Goal: Task Accomplishment & Management: Use online tool/utility

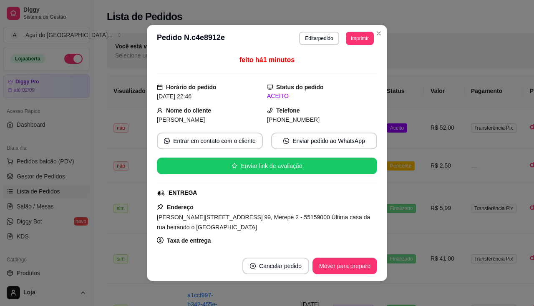
scroll to position [42, 0]
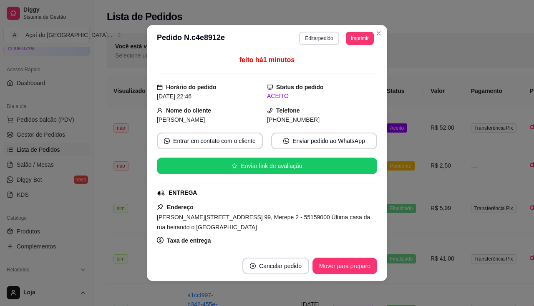
click at [312, 45] on button "Editar pedido" at bounding box center [319, 38] width 40 height 13
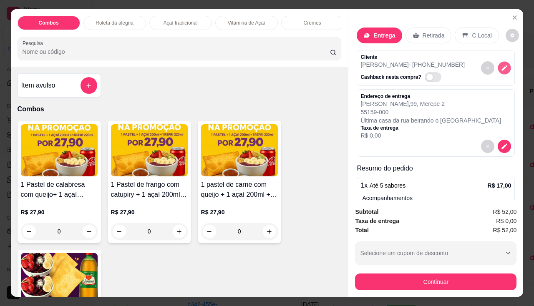
click at [501, 65] on icon "decrease-product-quantity" at bounding box center [504, 67] width 7 height 7
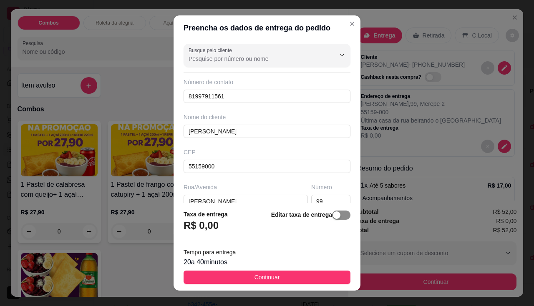
click at [332, 217] on span "button" at bounding box center [341, 215] width 18 height 9
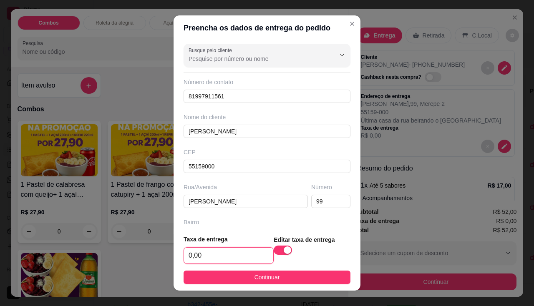
click at [219, 253] on input "0,00" at bounding box center [228, 256] width 89 height 16
type input "3,00"
drag, startPoint x: 232, startPoint y: 272, endPoint x: 381, endPoint y: 271, distance: 149.0
click at [233, 272] on button "Continuar" at bounding box center [267, 277] width 167 height 13
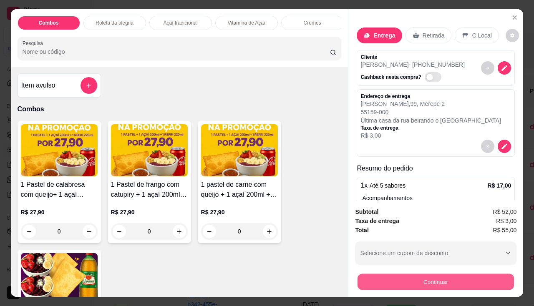
click at [373, 274] on button "Continuar" at bounding box center [436, 282] width 157 height 16
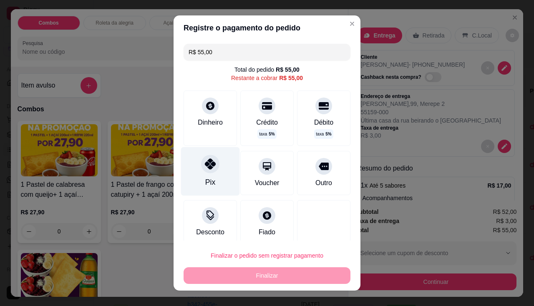
click at [217, 168] on div "Pix" at bounding box center [210, 171] width 59 height 49
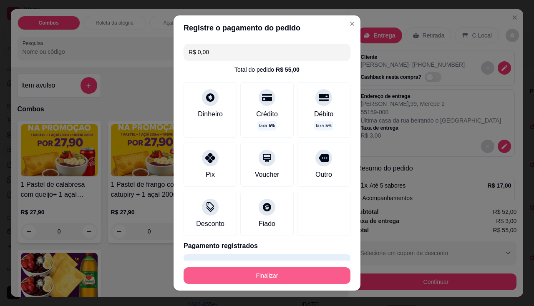
click at [259, 277] on button "Finalizar" at bounding box center [267, 276] width 167 height 17
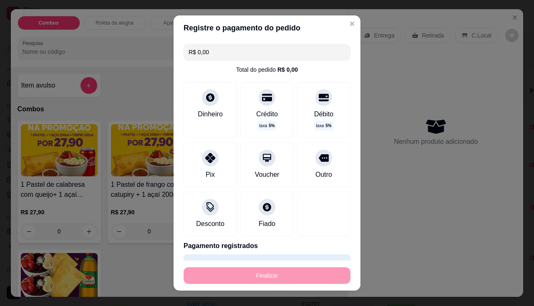
type input "-R$ 55,00"
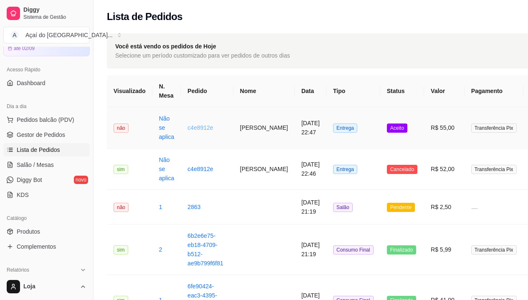
click at [187, 124] on link "c4e8912e" at bounding box center [200, 127] width 26 height 7
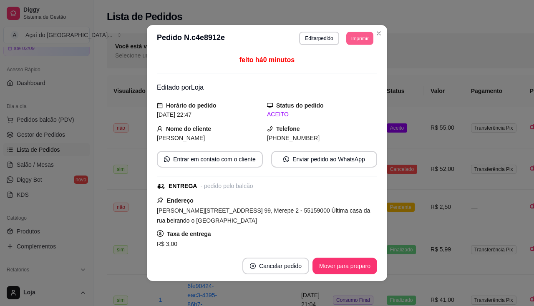
click at [363, 38] on button "Imprimir" at bounding box center [359, 38] width 27 height 13
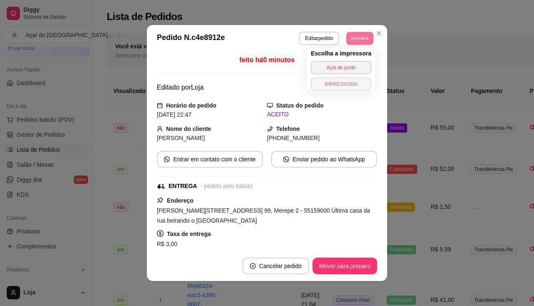
click at [361, 82] on button "IMPRESSORA" at bounding box center [341, 84] width 61 height 13
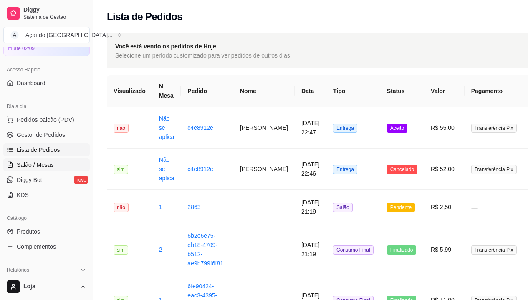
click at [50, 160] on link "Salão / Mesas" at bounding box center [46, 164] width 86 height 13
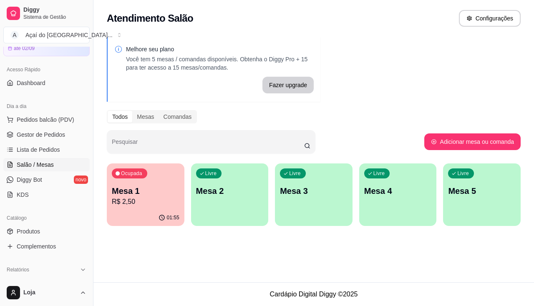
click at [192, 187] on div "Livre Mesa 2" at bounding box center [230, 190] width 78 height 53
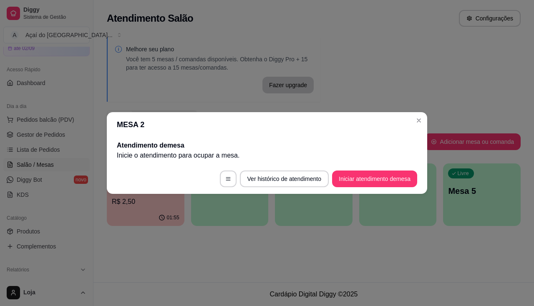
click at [357, 189] on footer "Ver histórico de atendimento Iniciar atendimento de mesa" at bounding box center [267, 179] width 321 height 30
click at [353, 153] on p "Inicie o atendimento para ocupar a mesa ." at bounding box center [267, 156] width 301 height 10
click at [358, 171] on button "Iniciar atendimento de mesa" at bounding box center [374, 179] width 85 height 17
click at [361, 171] on button "Iniciar atendimento de mesa" at bounding box center [374, 179] width 83 height 16
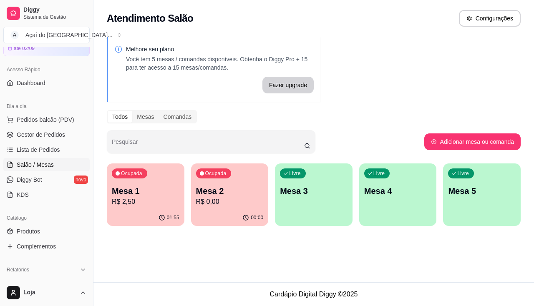
click at [237, 212] on div "00:00" at bounding box center [230, 218] width 78 height 16
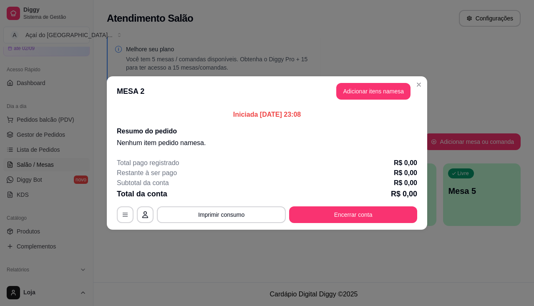
click at [348, 102] on header "MESA 2 Adicionar itens na mesa" at bounding box center [267, 91] width 321 height 30
click at [383, 98] on button "Adicionar itens na mesa" at bounding box center [374, 91] width 72 height 16
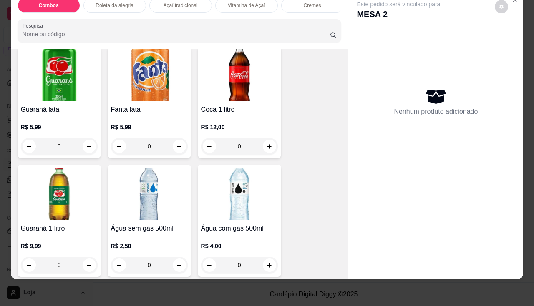
scroll to position [2337, 0]
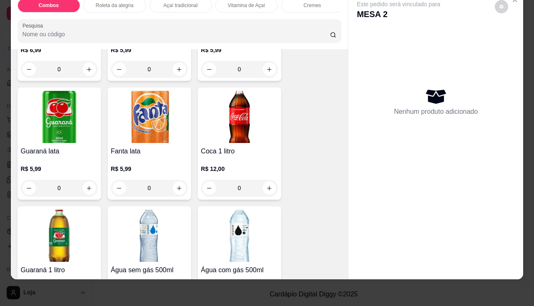
click at [133, 153] on h4 "Fanta lata" at bounding box center [149, 151] width 77 height 10
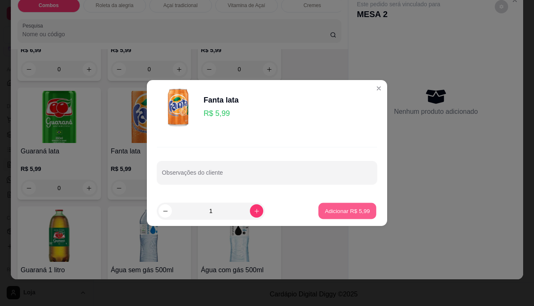
click at [352, 210] on p "Adicionar R$ 5,99" at bounding box center [347, 211] width 45 height 8
type input "1"
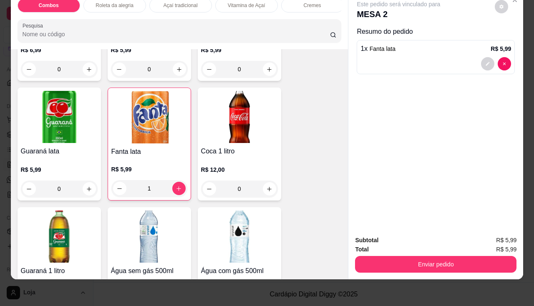
click at [374, 276] on div "Combos Roleta da alegria Açaí tradicional Vitamina de Açaí Cremes Pastéis Pasté…" at bounding box center [267, 153] width 534 height 306
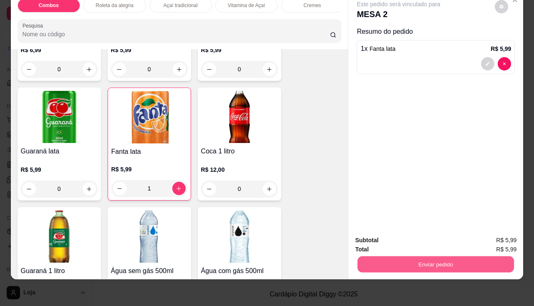
click at [395, 257] on button "Enviar pedido" at bounding box center [436, 265] width 157 height 16
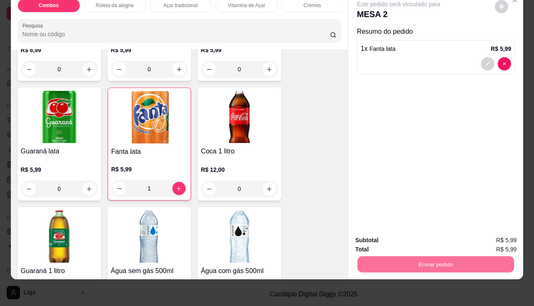
click at [384, 233] on button "Não registrar e enviar pedido" at bounding box center [408, 237] width 84 height 15
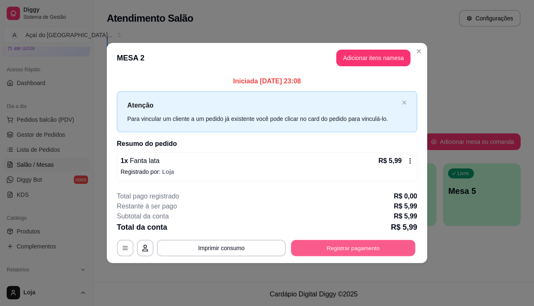
click at [371, 243] on button "Registrar pagamento" at bounding box center [353, 248] width 124 height 16
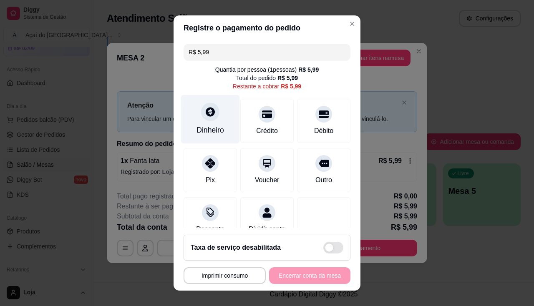
click at [216, 126] on div "Dinheiro" at bounding box center [211, 130] width 28 height 11
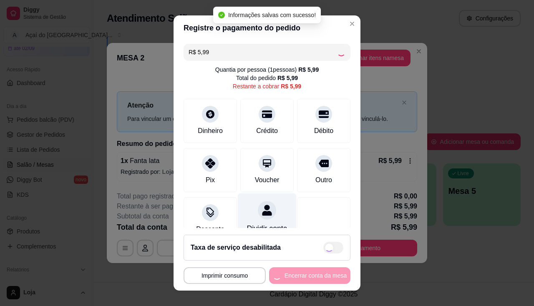
type input "R$ 0,00"
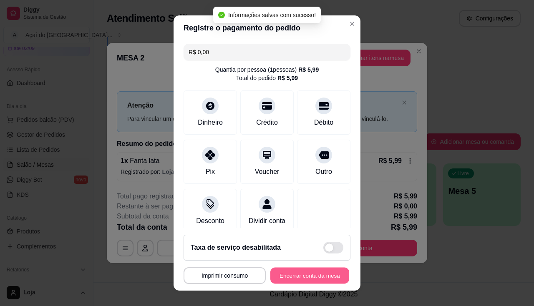
click at [298, 275] on button "Encerrar conta da mesa" at bounding box center [309, 276] width 79 height 16
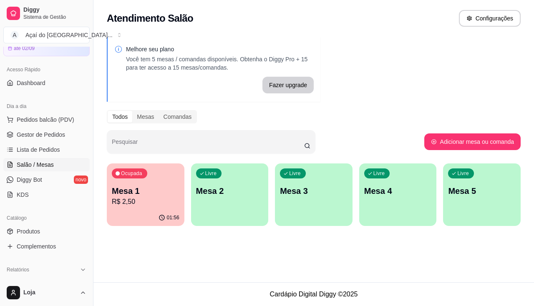
click at [252, 205] on div "Livre Mesa 2" at bounding box center [230, 190] width 78 height 53
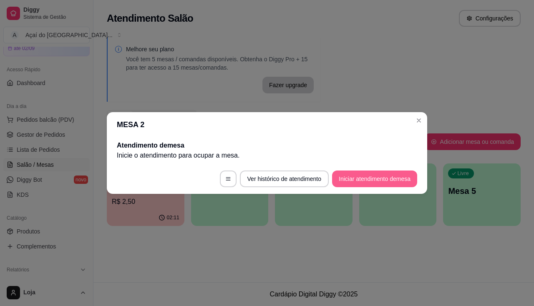
click at [348, 184] on button "Iniciar atendimento de mesa" at bounding box center [374, 179] width 85 height 17
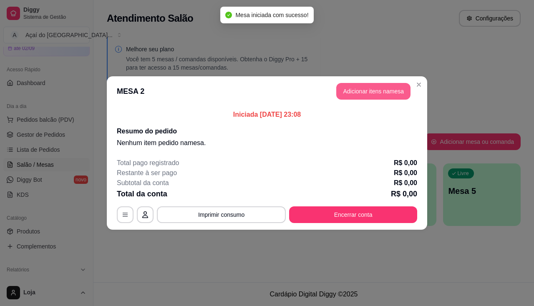
click at [377, 92] on button "Adicionar itens na mesa" at bounding box center [373, 91] width 74 height 17
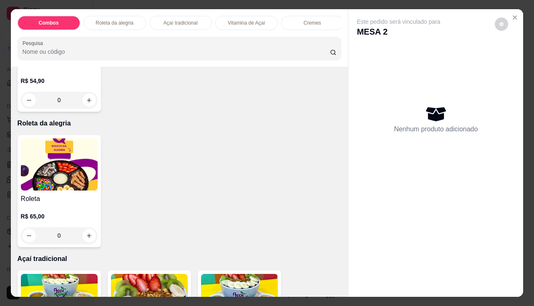
scroll to position [417, 0]
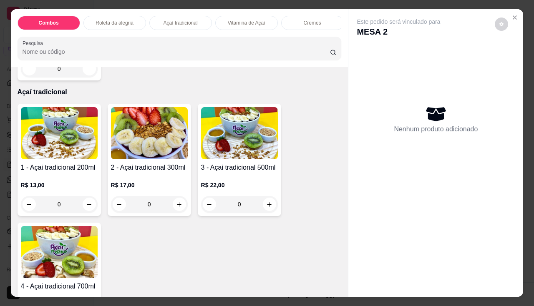
click at [222, 157] on img at bounding box center [239, 133] width 77 height 52
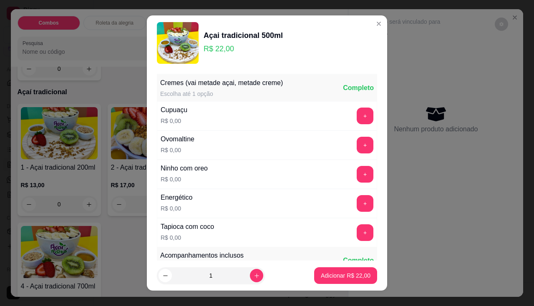
scroll to position [167, 0]
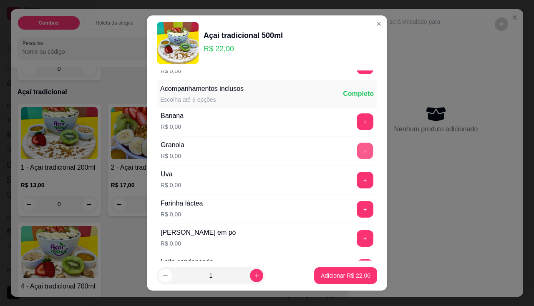
click at [357, 145] on button "+" at bounding box center [365, 151] width 16 height 16
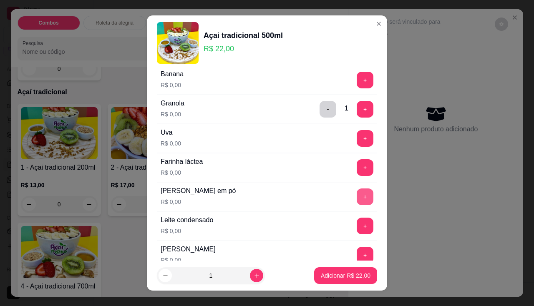
scroll to position [250, 0]
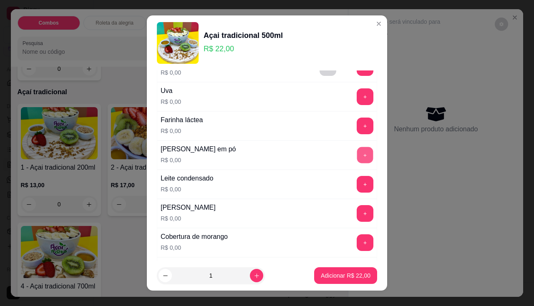
click at [357, 157] on button "+" at bounding box center [365, 155] width 16 height 16
click at [357, 188] on button "+" at bounding box center [365, 184] width 16 height 16
click at [357, 125] on button "+" at bounding box center [365, 126] width 16 height 16
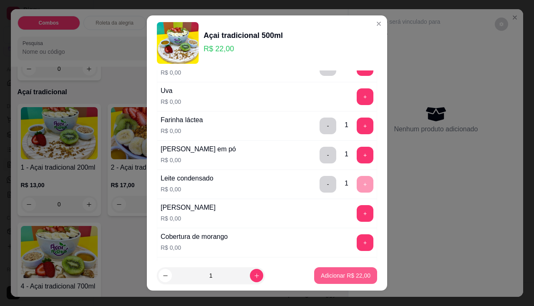
click at [338, 277] on p "Adicionar R$ 22,00" at bounding box center [346, 276] width 50 height 8
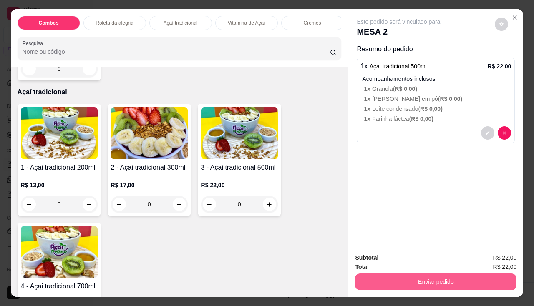
click at [376, 280] on button "Enviar pedido" at bounding box center [436, 282] width 162 height 17
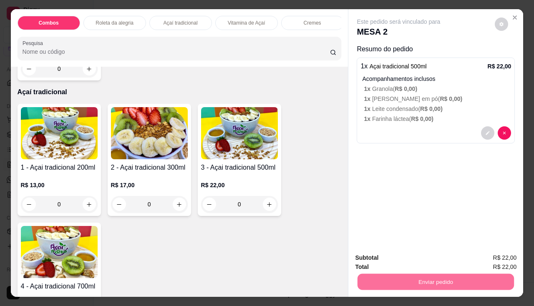
click at [375, 264] on button "Não registrar e enviar pedido" at bounding box center [408, 258] width 84 height 15
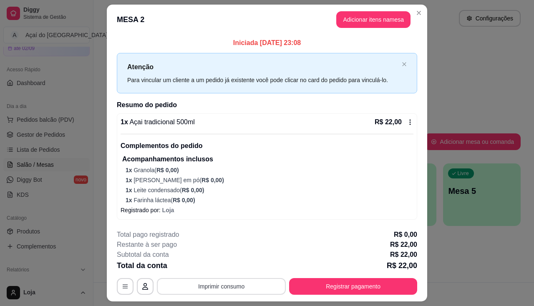
click at [242, 282] on button "Imprimir consumo" at bounding box center [221, 286] width 129 height 17
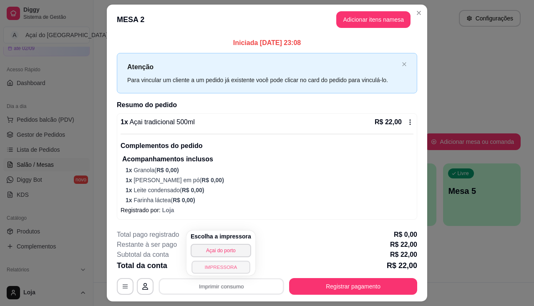
click at [228, 267] on button "IMPRESSORA" at bounding box center [221, 267] width 58 height 13
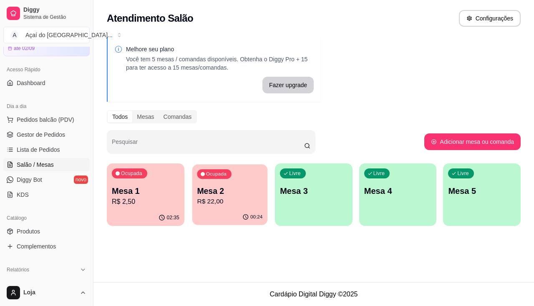
click at [228, 207] on p "R$ 22,00" at bounding box center [230, 202] width 66 height 10
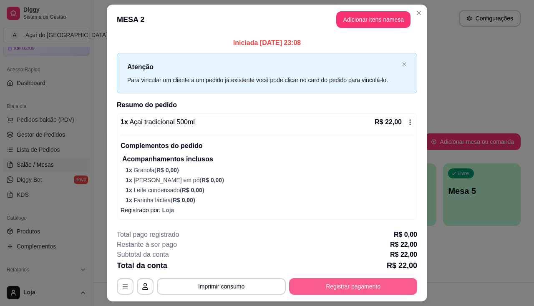
click at [353, 292] on button "Registrar pagamento" at bounding box center [353, 286] width 128 height 17
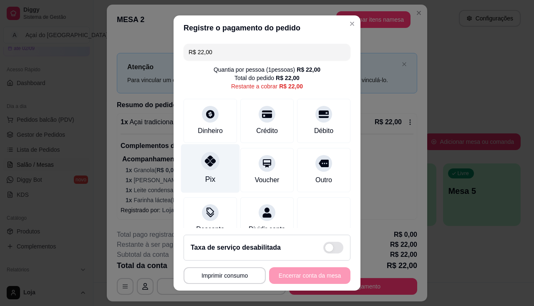
click at [205, 182] on div "Pix" at bounding box center [210, 179] width 10 height 11
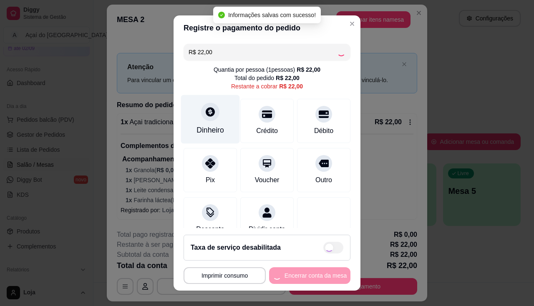
type input "R$ 0,00"
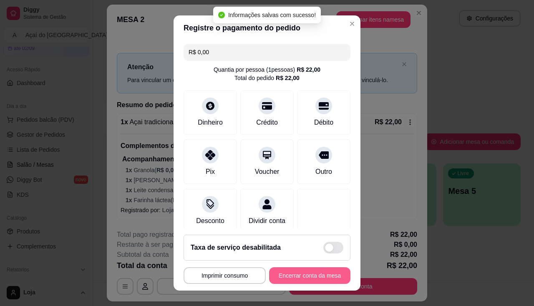
click at [286, 272] on button "Encerrar conta da mesa" at bounding box center [309, 276] width 81 height 17
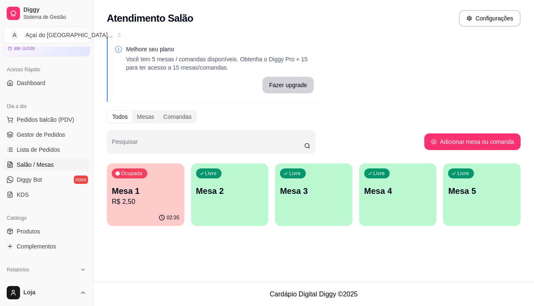
click at [195, 250] on div "Atendimento Salão Configurações Melhore seu plano Você tem 5 mesas / comandas d…" at bounding box center [313, 141] width 441 height 283
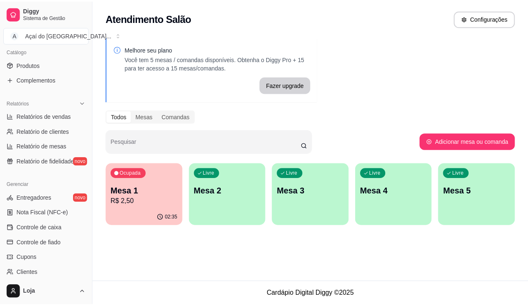
scroll to position [294, 0]
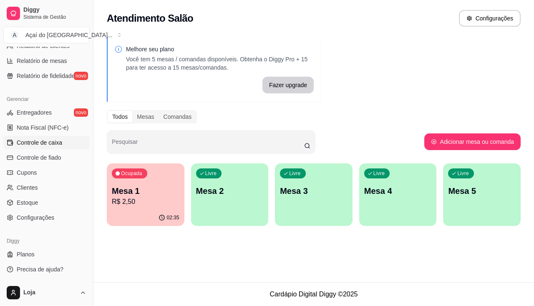
click at [47, 137] on link "Controle de caixa" at bounding box center [46, 142] width 86 height 13
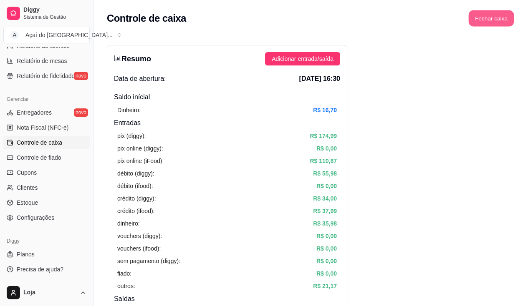
click at [473, 20] on button "Fechar caixa" at bounding box center [491, 18] width 45 height 16
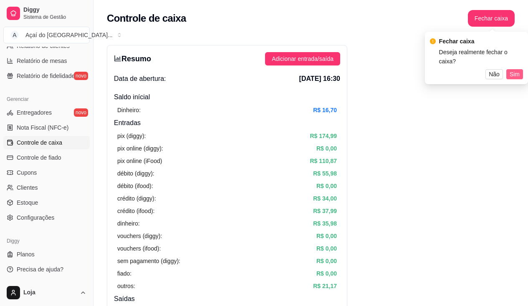
click at [518, 70] on span "Sim" at bounding box center [515, 74] width 10 height 9
